Goal: Information Seeking & Learning: Find specific fact

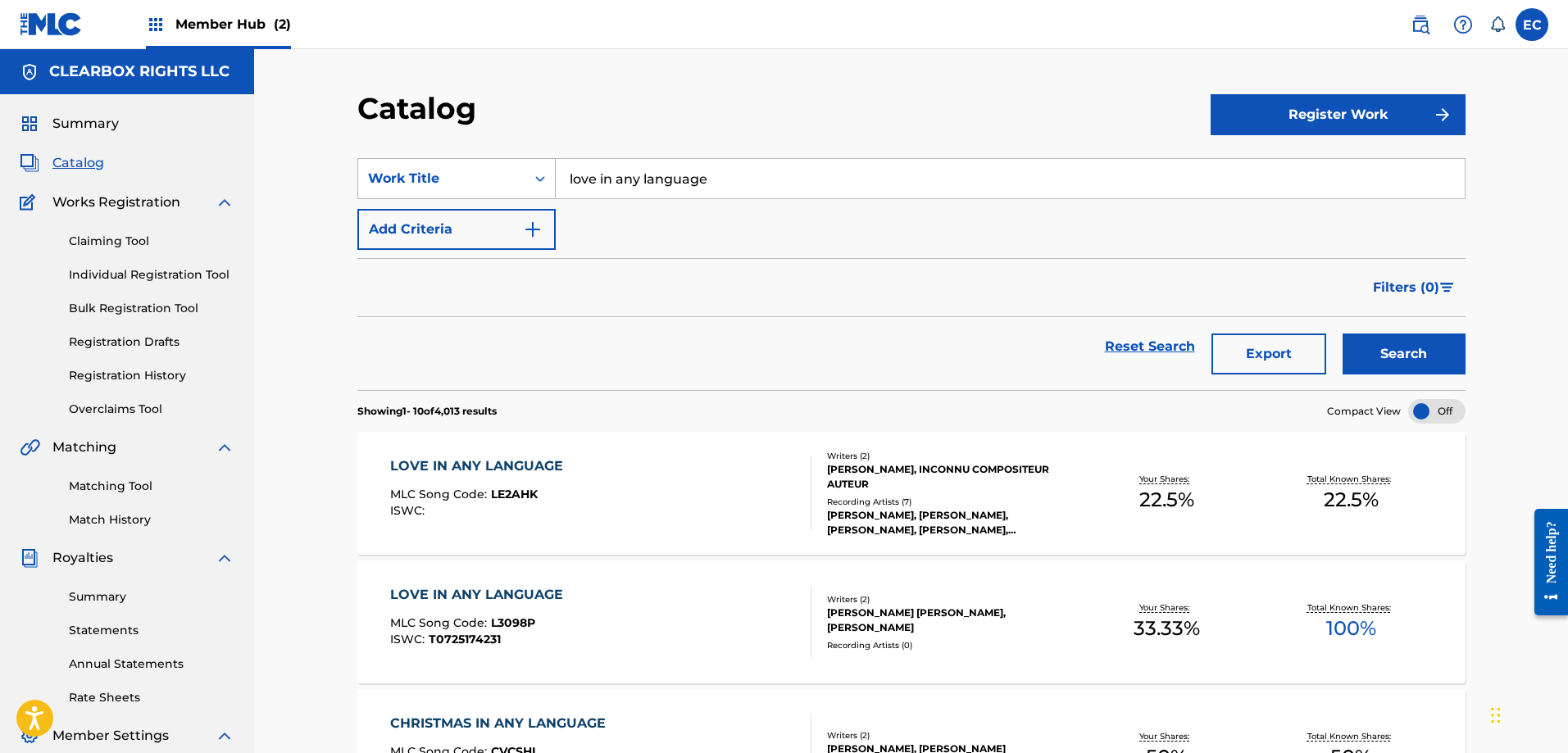
drag, startPoint x: 777, startPoint y: 186, endPoint x: 420, endPoint y: 164, distance: 357.7
click at [420, 164] on div "SearchWithCriteriac006eec8-f320-4349-b03b-a680bdde614b Work Title love in any l…" at bounding box center [910, 179] width 1108 height 41
type input "i can't blame him"
click at [1383, 348] on button "Search" at bounding box center [1404, 353] width 123 height 41
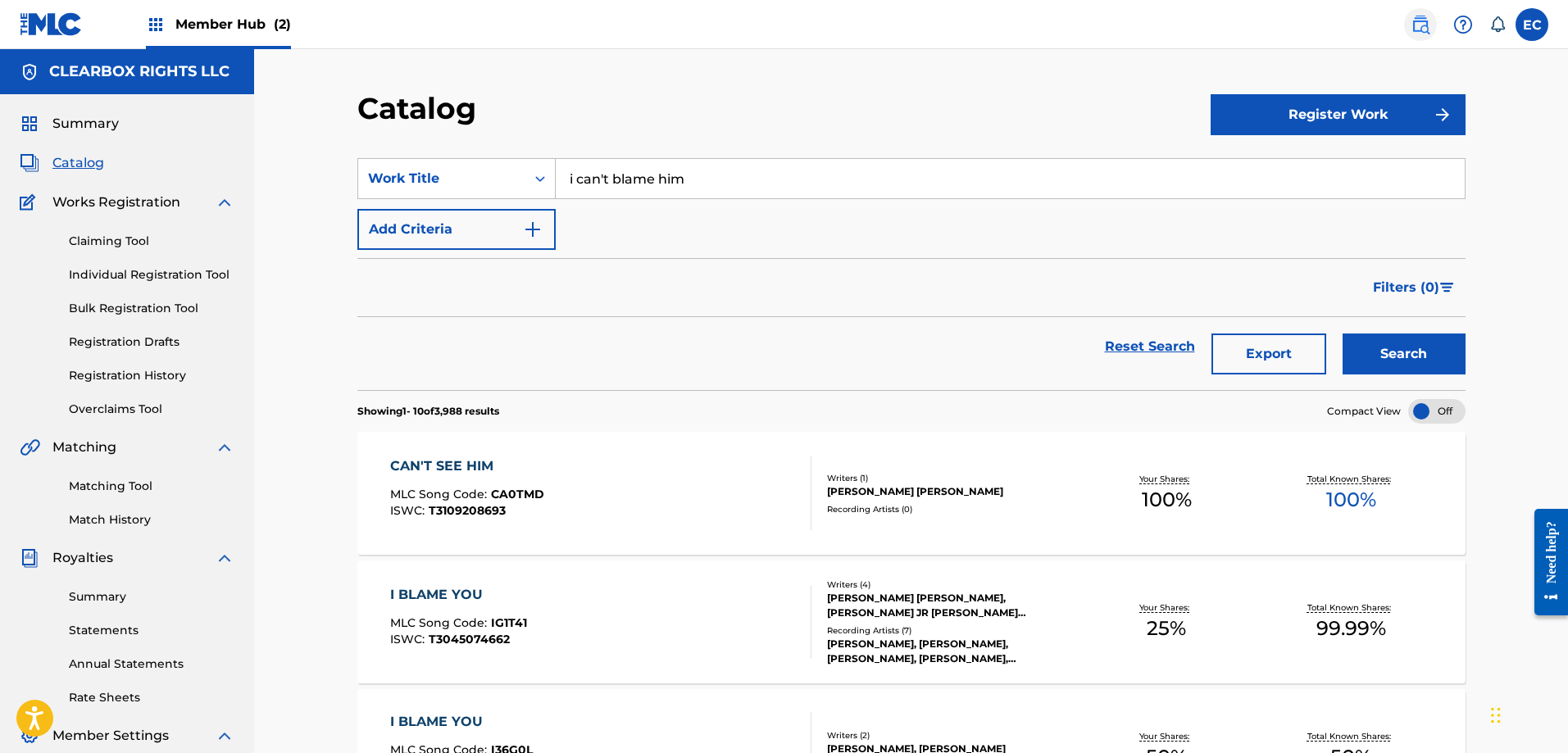
click at [1426, 23] on img at bounding box center [1420, 25] width 20 height 20
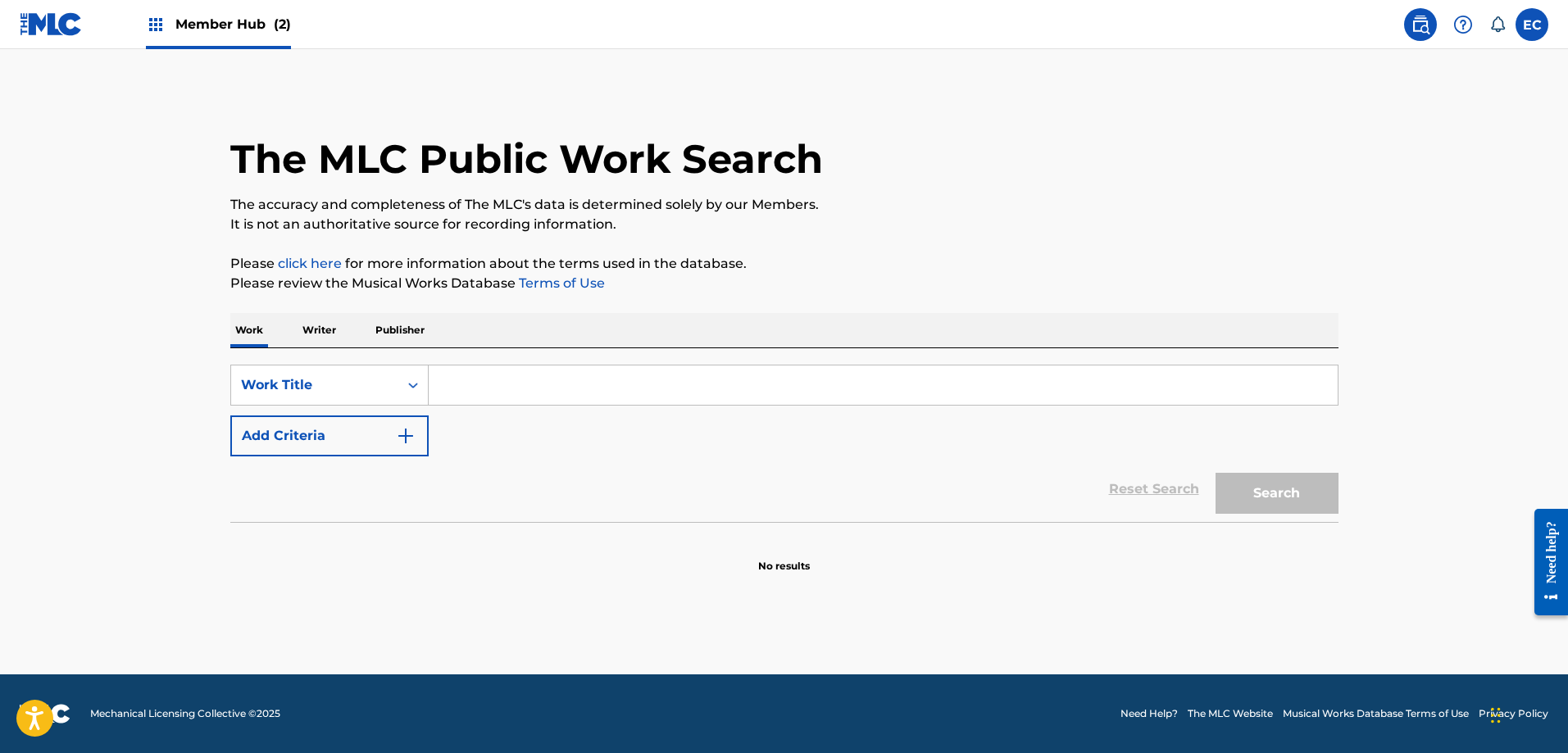
click at [531, 391] on input "Search Form" at bounding box center [883, 385] width 908 height 39
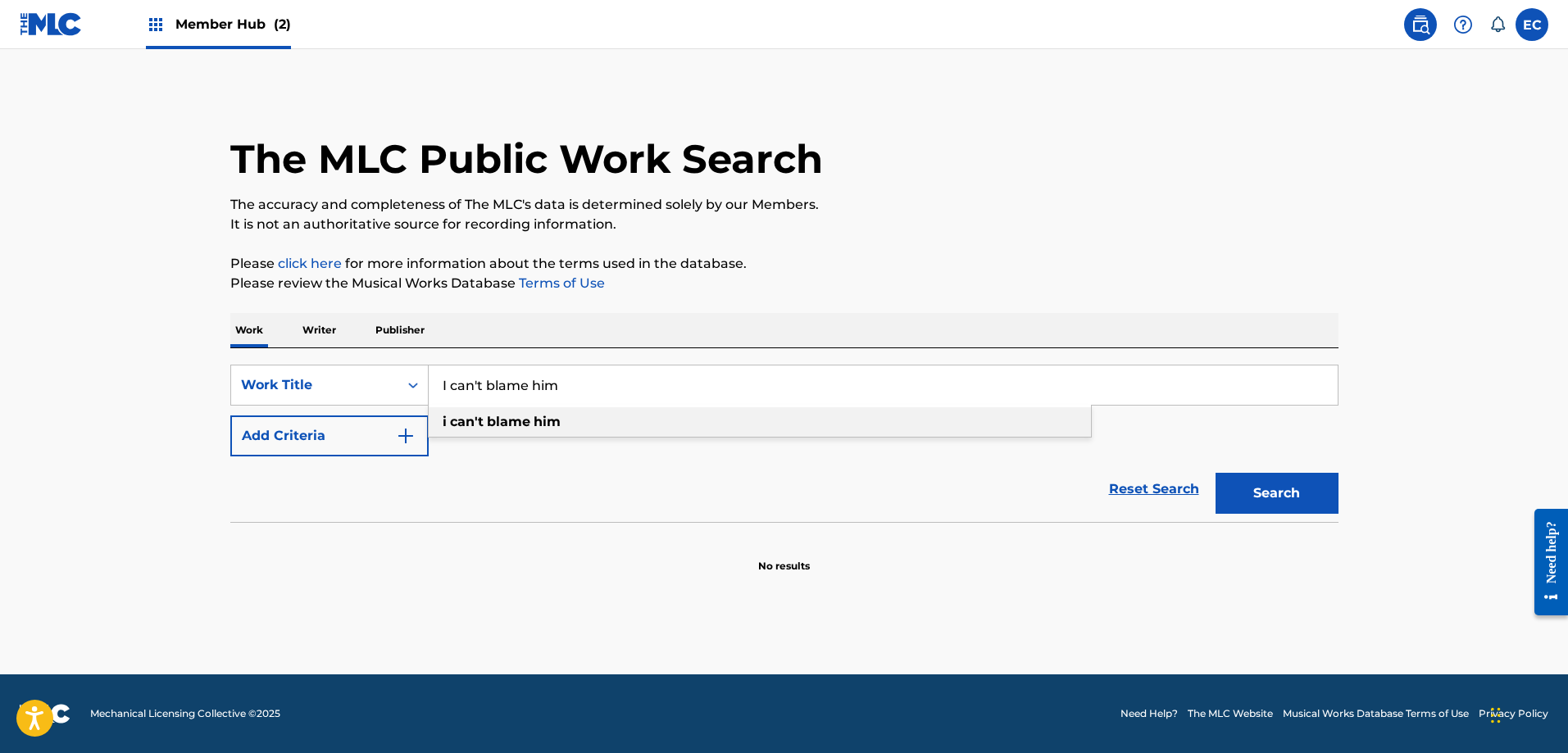
click at [595, 416] on div "i can't blame him" at bounding box center [760, 422] width 663 height 29
type input "i can't blame him"
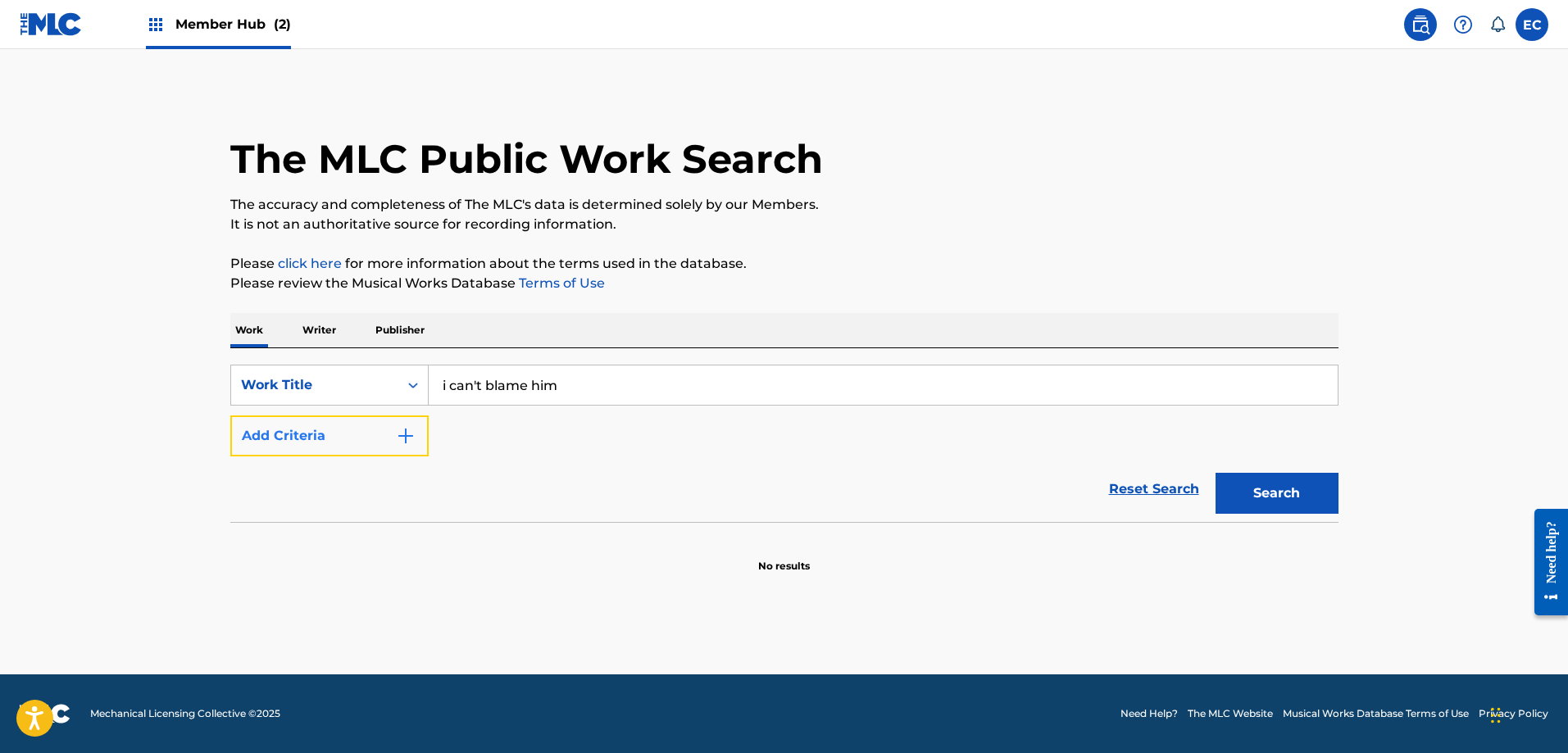
click at [294, 448] on button "Add Criteria" at bounding box center [329, 436] width 198 height 41
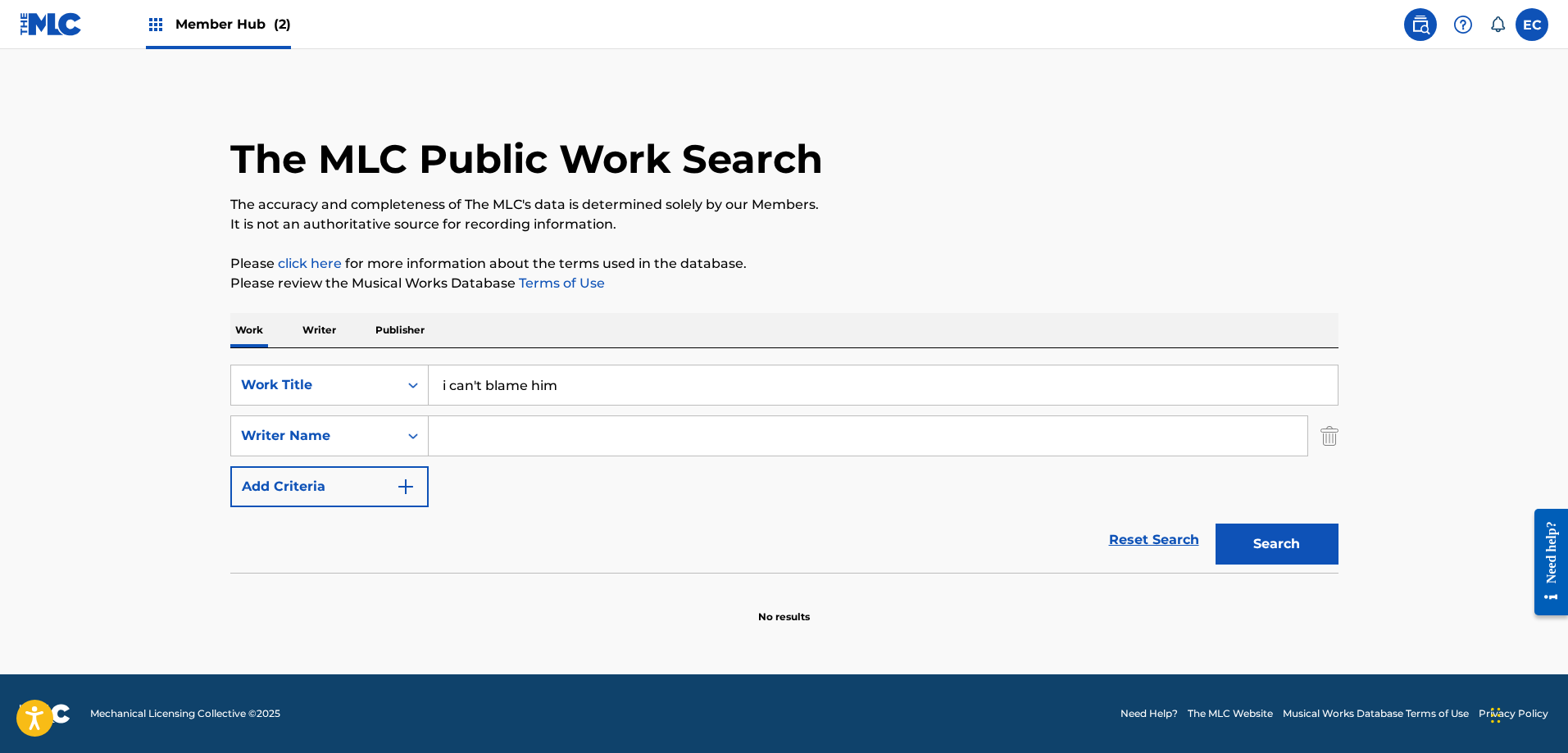
click at [518, 432] on input "Search Form" at bounding box center [868, 436] width 879 height 39
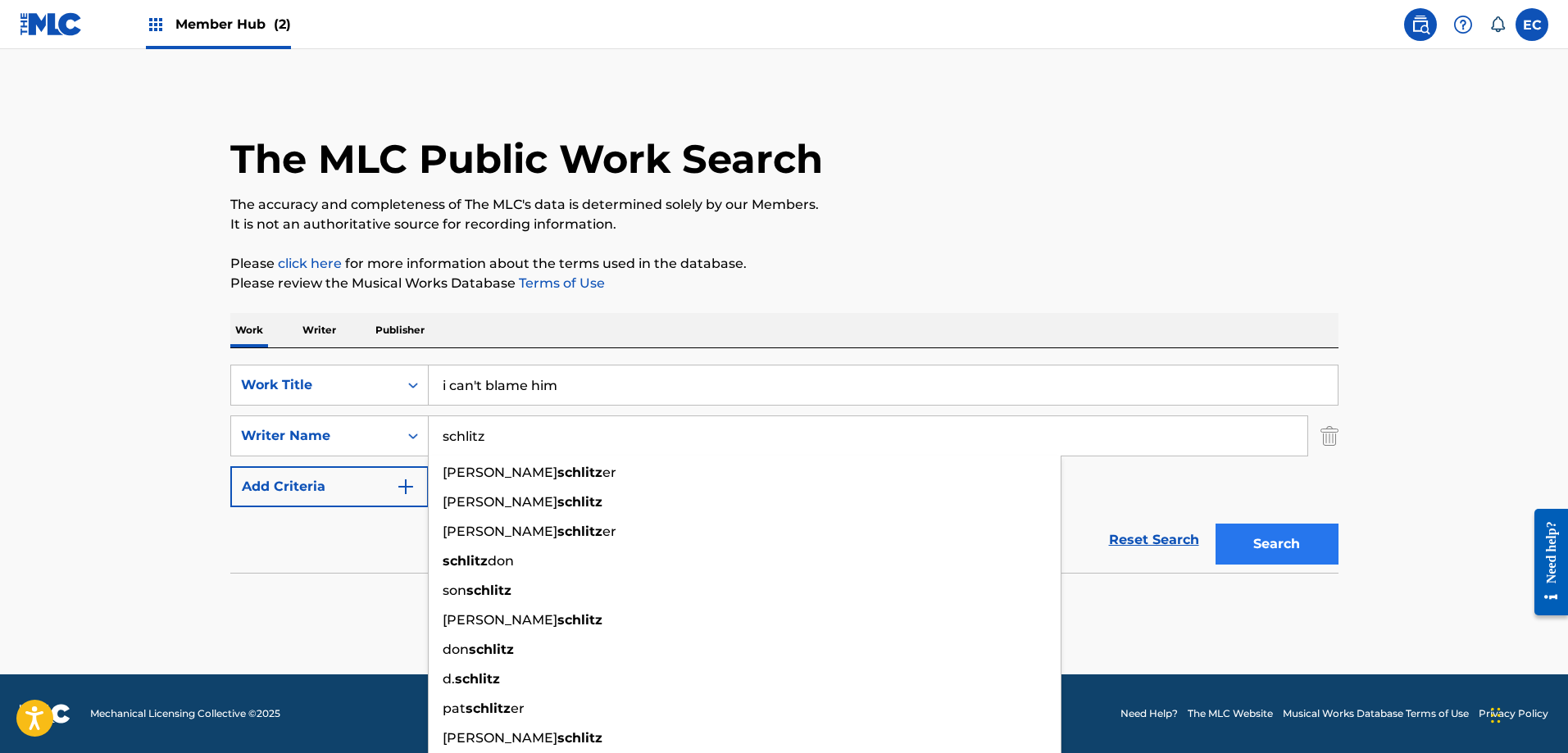
type input "schlitz"
click at [1247, 530] on button "Search" at bounding box center [1277, 544] width 123 height 41
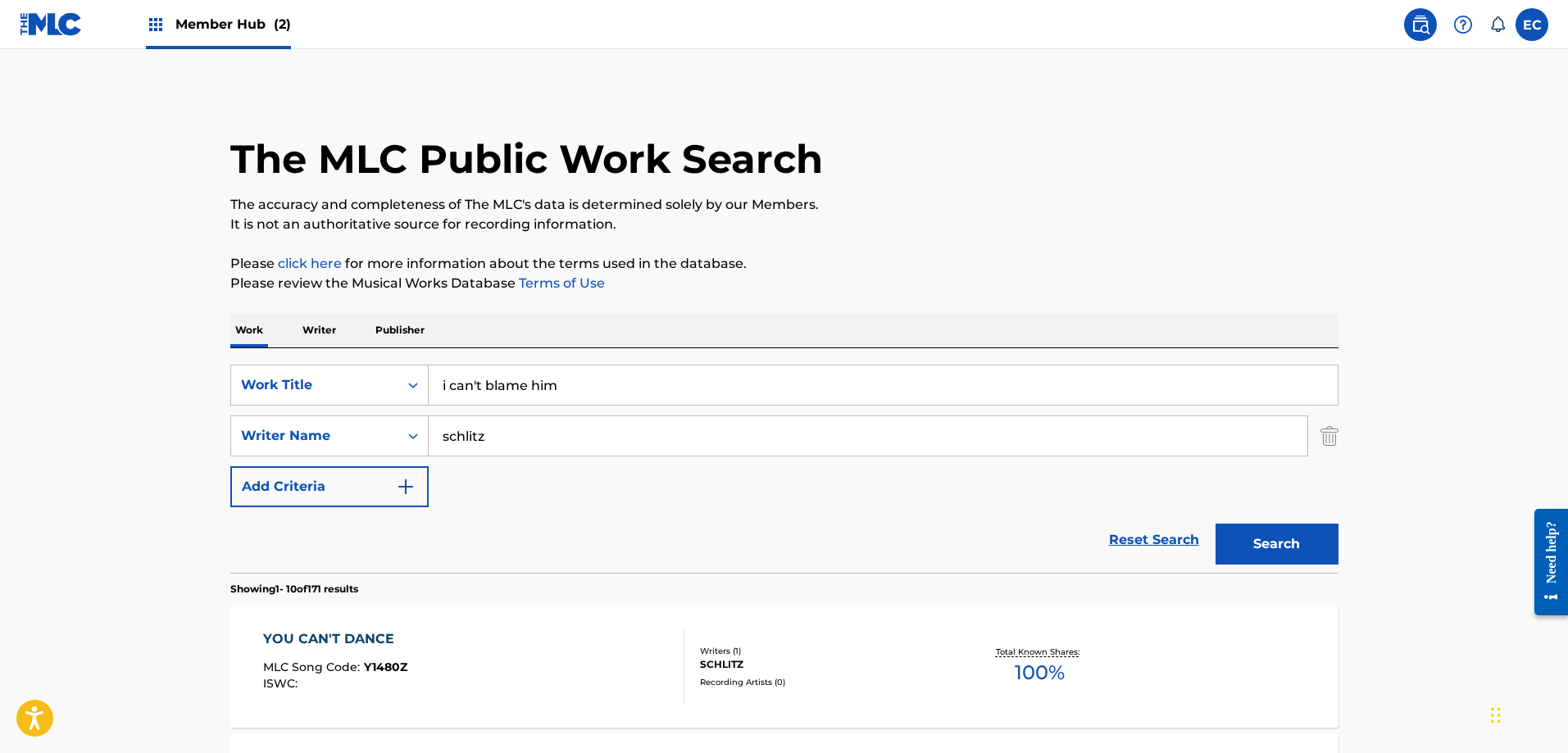
drag, startPoint x: 625, startPoint y: 388, endPoint x: 295, endPoint y: 355, distance: 331.6
click at [295, 355] on div "SearchWithCriteria2f1b7efb-97a7-4de8-97f0-eb19c881f800 Work Title i can't blame…" at bounding box center [784, 461] width 1108 height 225
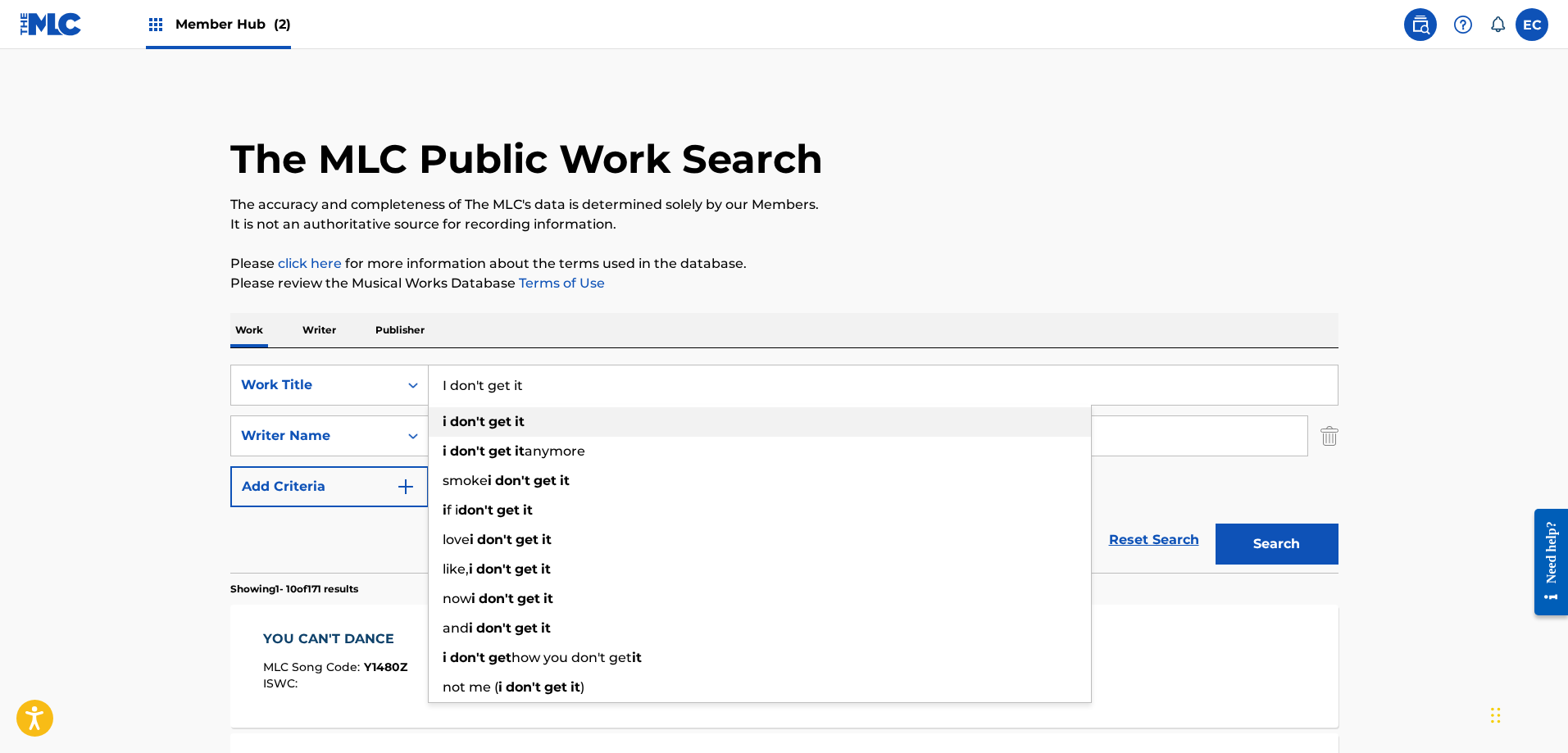
click at [557, 429] on div "i don't get it" at bounding box center [760, 422] width 663 height 29
type input "i don't get it"
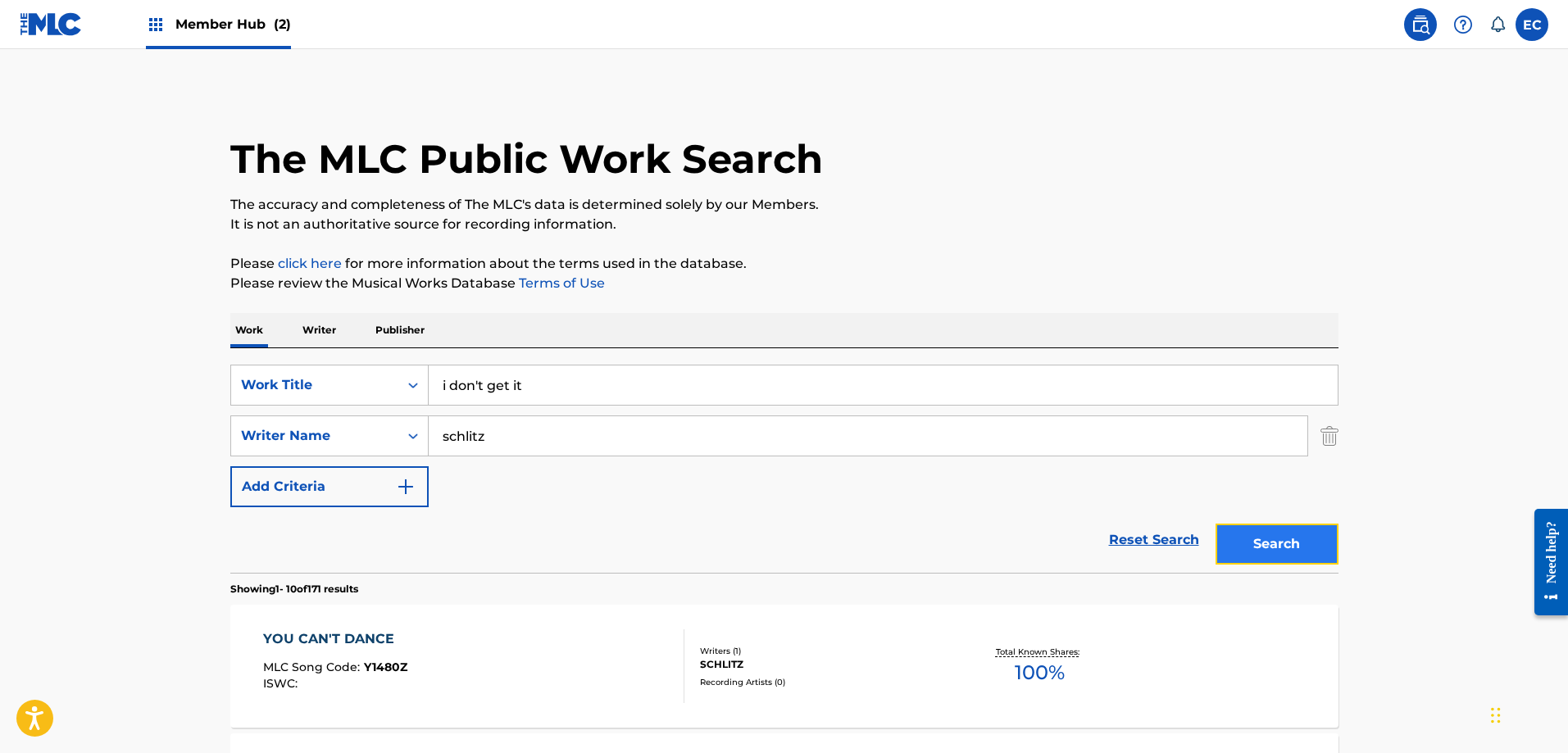
click at [1251, 527] on button "Search" at bounding box center [1277, 544] width 123 height 41
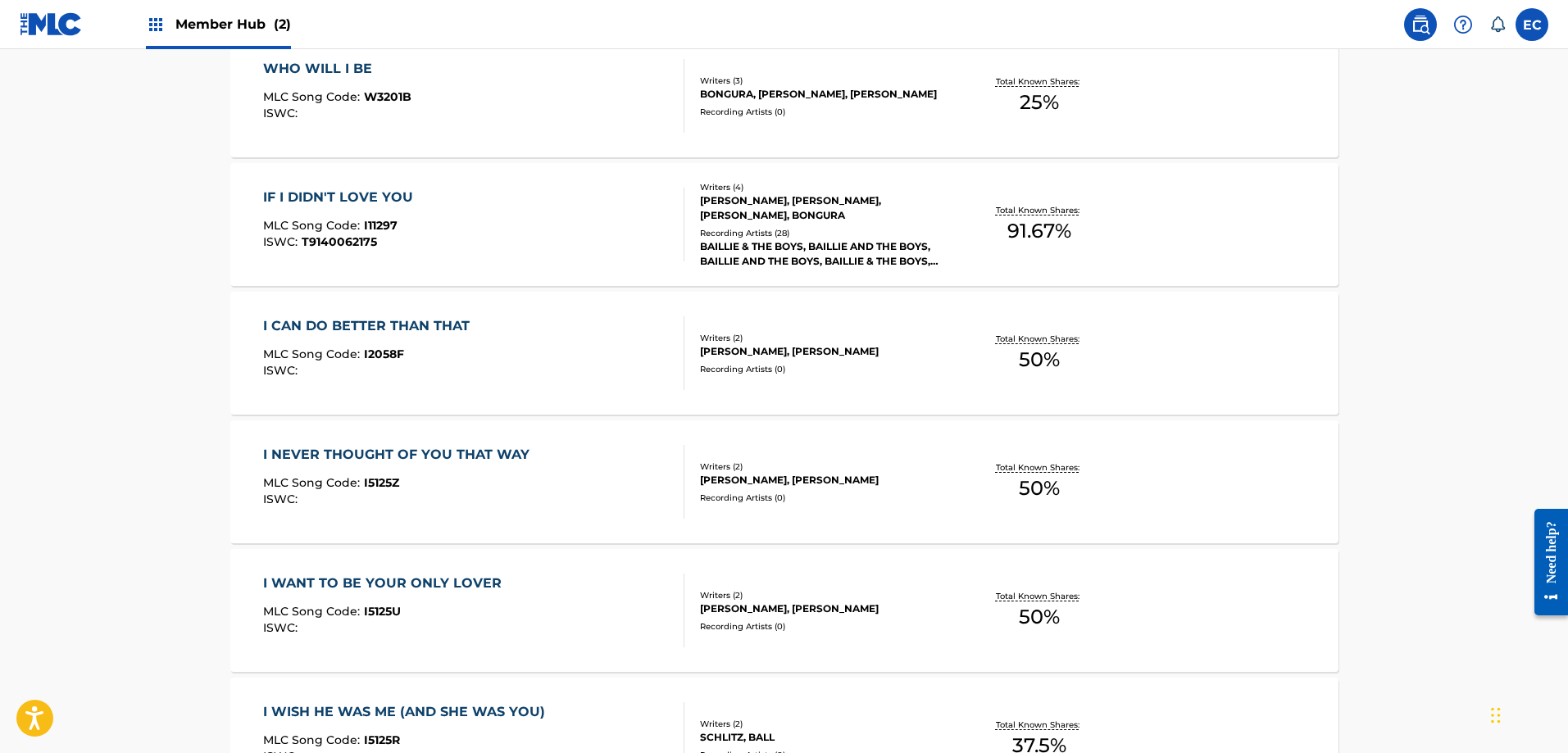
scroll to position [995, 0]
